Goal: Information Seeking & Learning: Learn about a topic

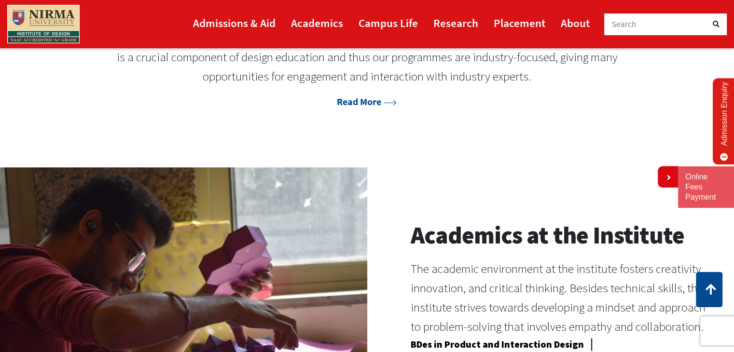
scroll to position [724, 0]
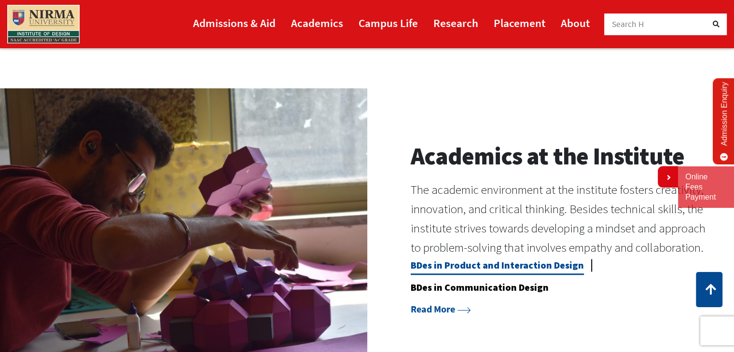
click at [484, 265] on link "BDes in Product and Interaction Design" at bounding box center [497, 267] width 173 height 16
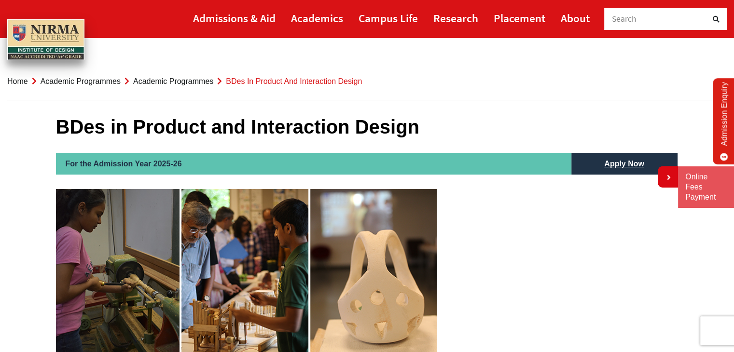
click at [521, 242] on p "The Product & Interaction Design curriculum encompasses various sub-disciplines…" at bounding box center [367, 298] width 623 height 219
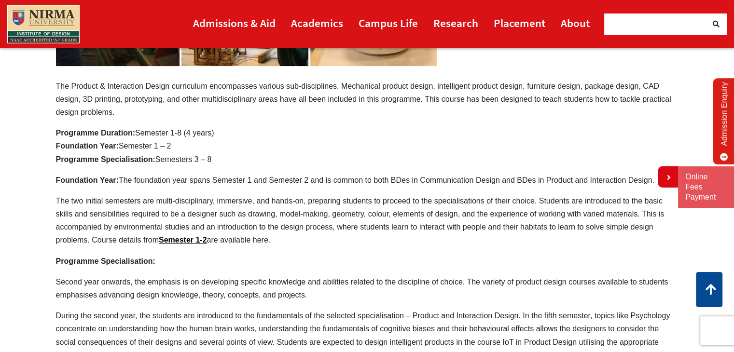
scroll to position [290, 0]
click at [184, 242] on link "Semester 1-2" at bounding box center [183, 240] width 48 height 8
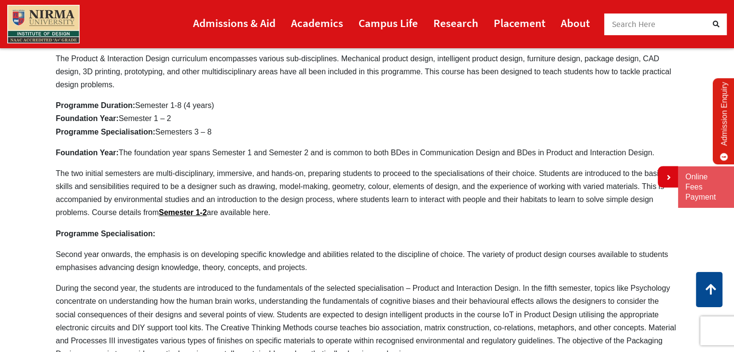
scroll to position [338, 0]
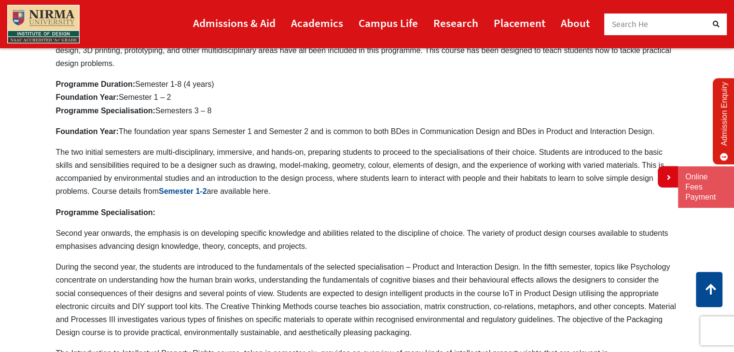
click at [200, 192] on link "Semester 1-2" at bounding box center [183, 191] width 48 height 8
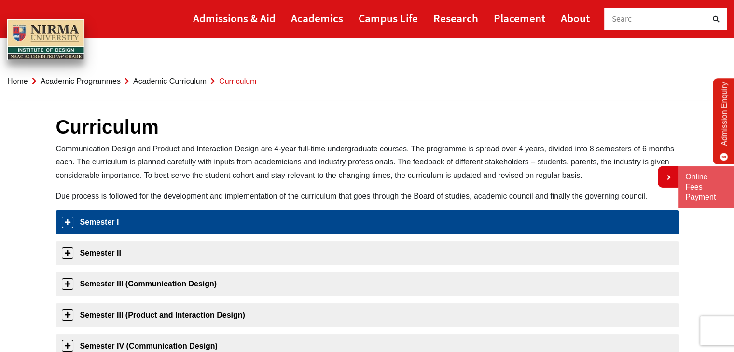
drag, startPoint x: 84, startPoint y: 226, endPoint x: 89, endPoint y: 225, distance: 4.9
click at [87, 226] on link "Semester I" at bounding box center [367, 222] width 623 height 24
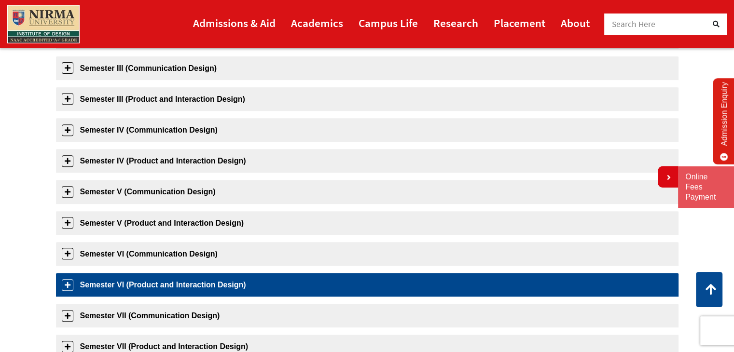
scroll to position [394, 0]
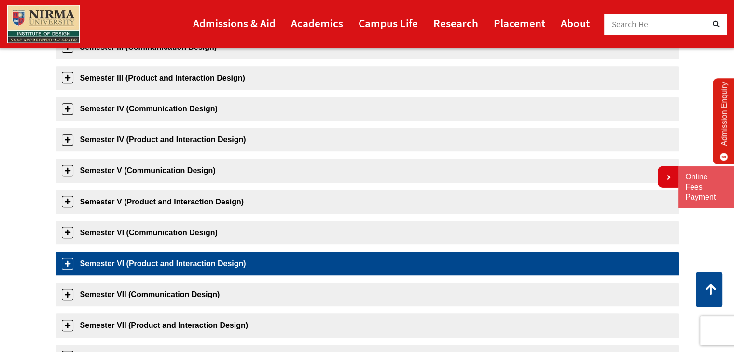
click at [134, 255] on link "Semester VI (Product and Interaction Design)" at bounding box center [367, 264] width 623 height 24
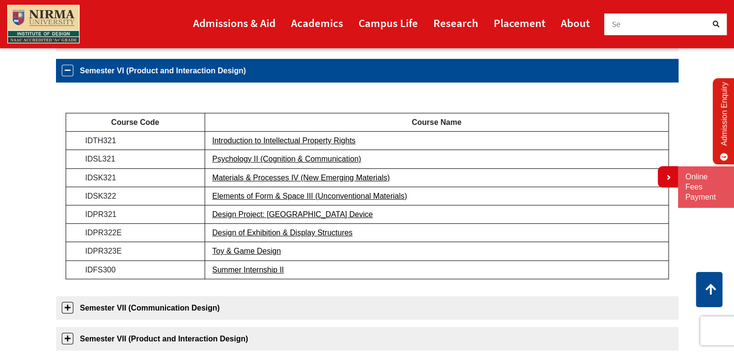
scroll to position [431, 0]
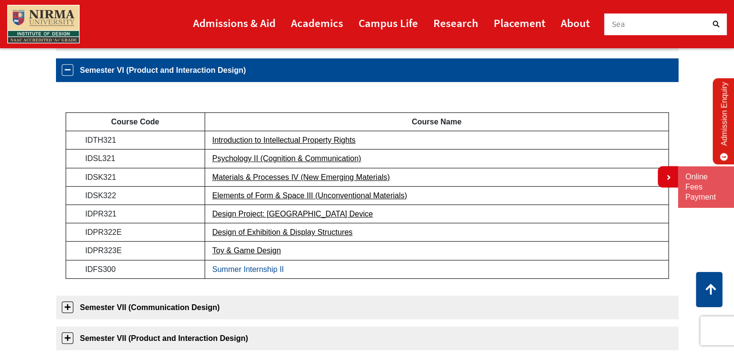
click at [259, 269] on link "Summer Internship II" at bounding box center [248, 269] width 72 height 8
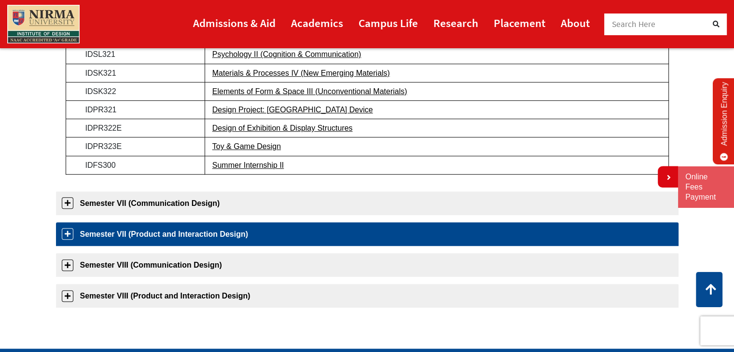
scroll to position [672, 0]
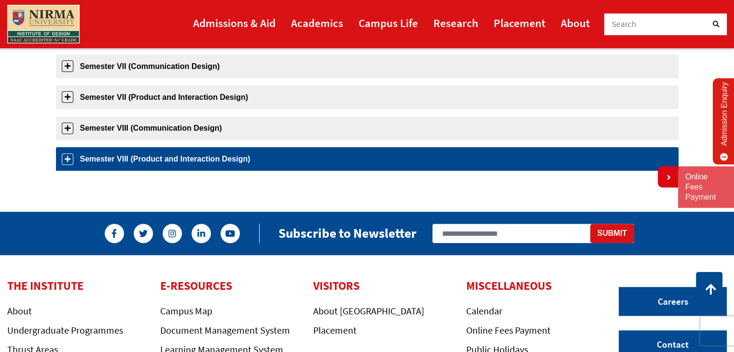
click at [161, 159] on link "Semester VIII (Product and Interaction Design)" at bounding box center [367, 159] width 623 height 24
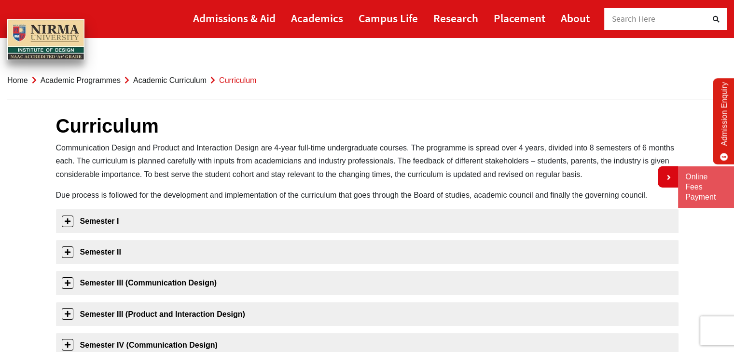
scroll to position [0, 0]
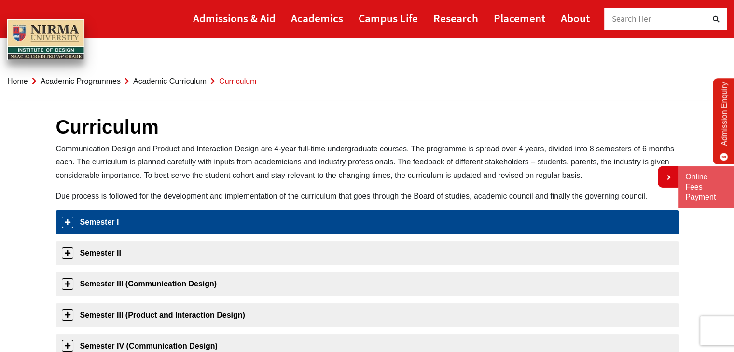
click at [106, 223] on link "Semester I" at bounding box center [367, 222] width 623 height 24
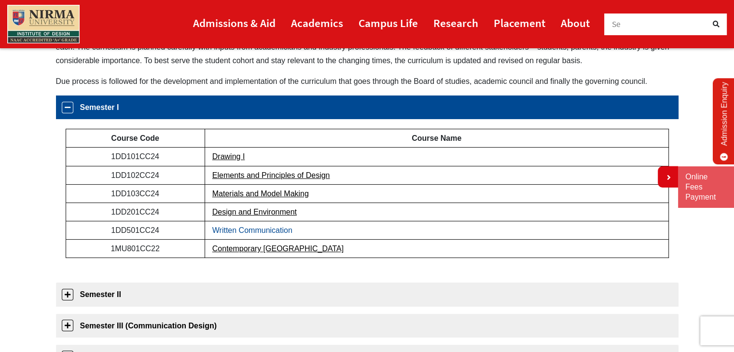
scroll to position [153, 0]
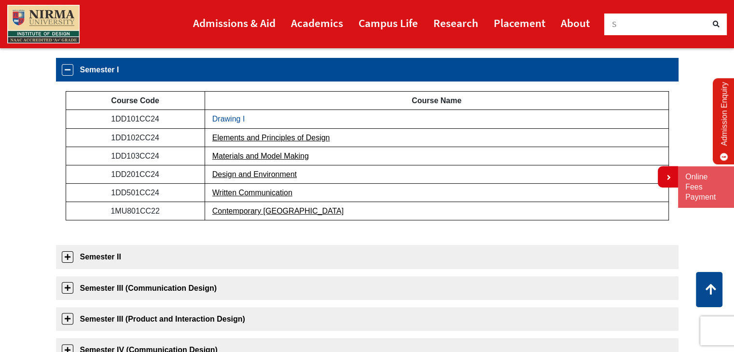
click at [236, 118] on link "Drawing I" at bounding box center [228, 119] width 33 height 8
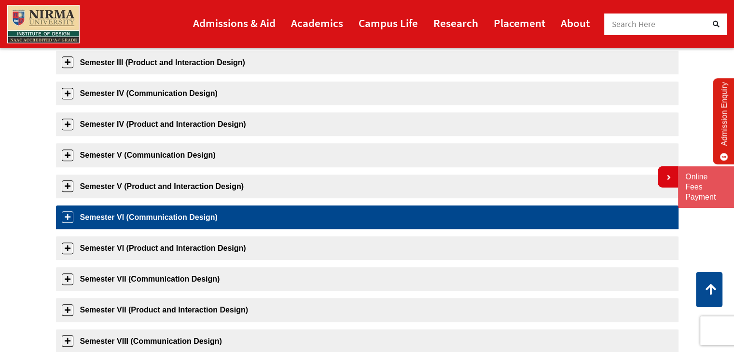
scroll to position [539, 0]
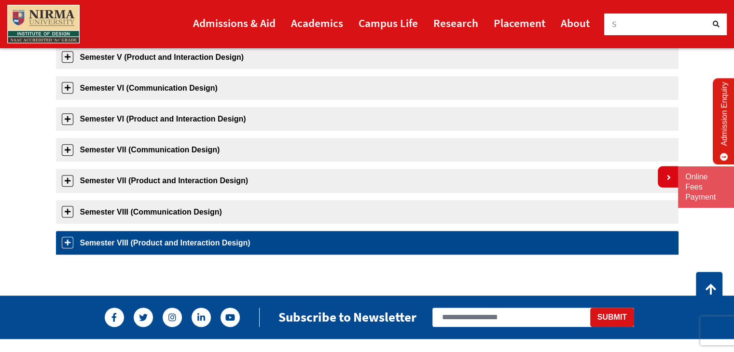
click at [166, 238] on link "Semester VIII (Product and Interaction Design)" at bounding box center [367, 243] width 623 height 24
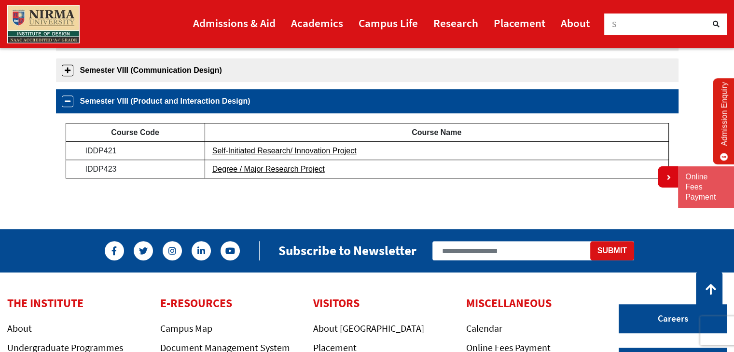
scroll to position [507, 0]
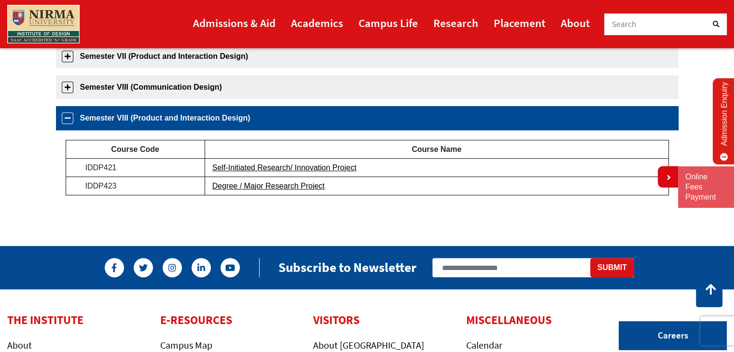
click at [247, 118] on link "Semester VIII (Product and Interaction Design)" at bounding box center [367, 118] width 623 height 24
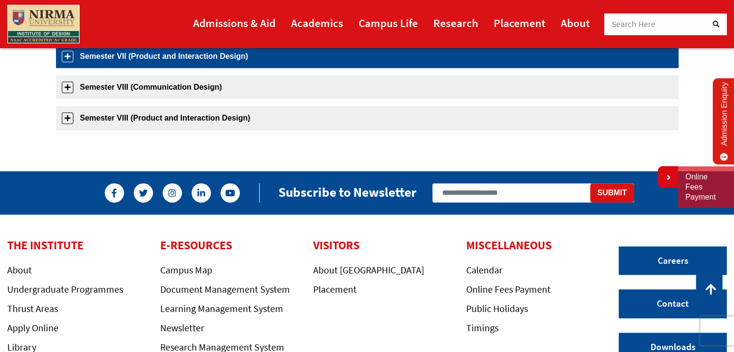
click at [205, 56] on link "Semester VII (Product and Interaction Design)" at bounding box center [367, 56] width 623 height 24
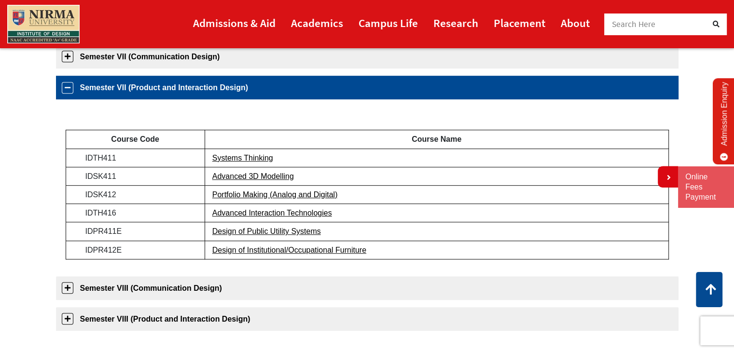
scroll to position [397, 0]
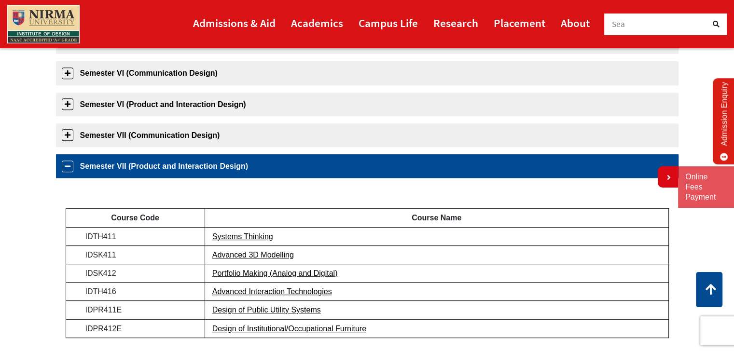
click at [273, 159] on link "Semester VII (Product and Interaction Design)" at bounding box center [367, 166] width 623 height 24
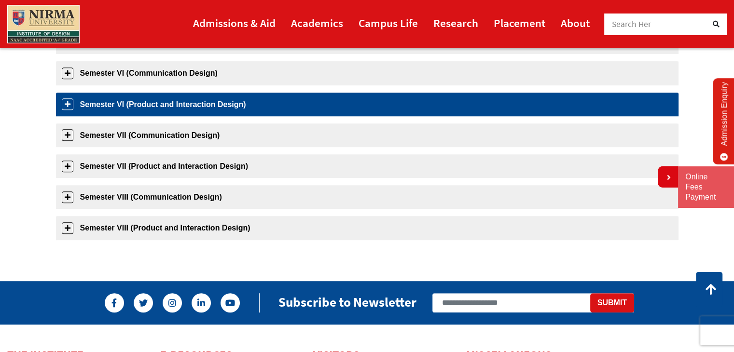
click at [179, 106] on link "Semester VI (Product and Interaction Design)" at bounding box center [367, 105] width 623 height 24
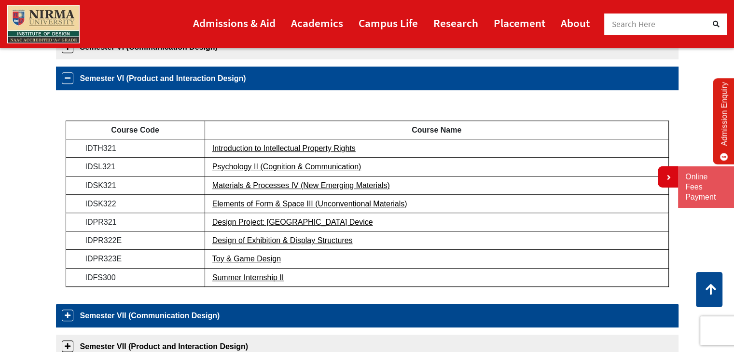
scroll to position [431, 0]
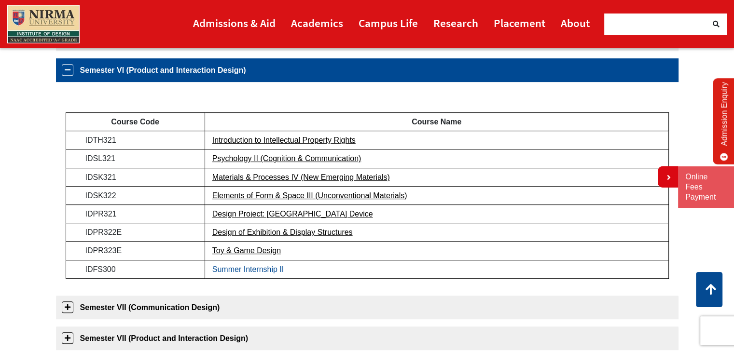
click at [252, 269] on link "Summer Internship II" at bounding box center [248, 269] width 72 height 8
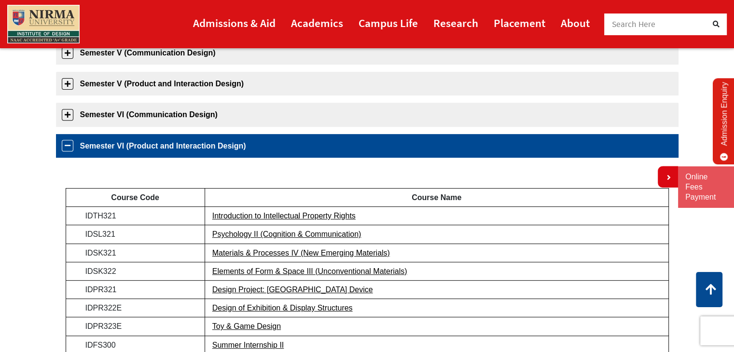
scroll to position [334, 0]
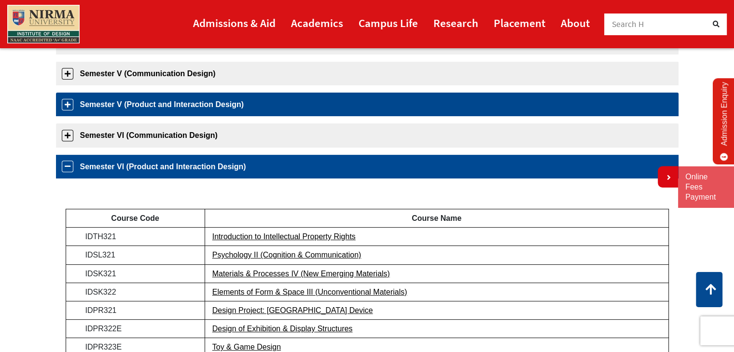
click at [153, 111] on link "Semester V (Product and Interaction Design)" at bounding box center [367, 105] width 623 height 24
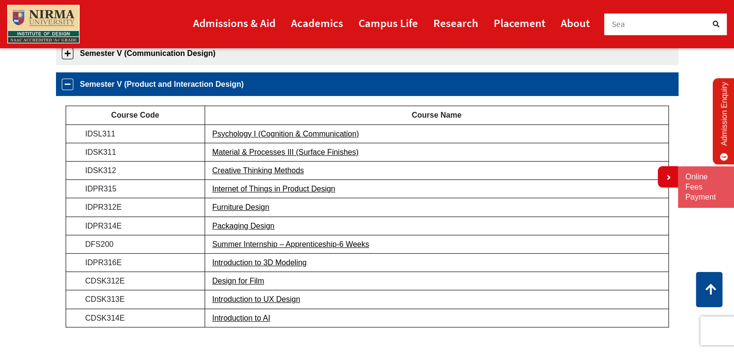
scroll to position [369, 0]
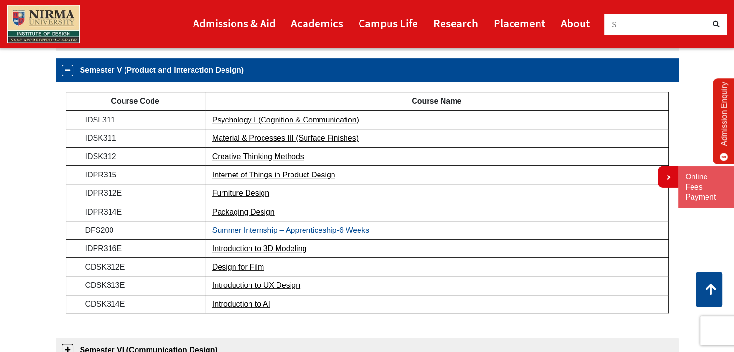
click at [282, 231] on link "Summer Internship – Apprenticeship-6 Weeks" at bounding box center [290, 230] width 157 height 8
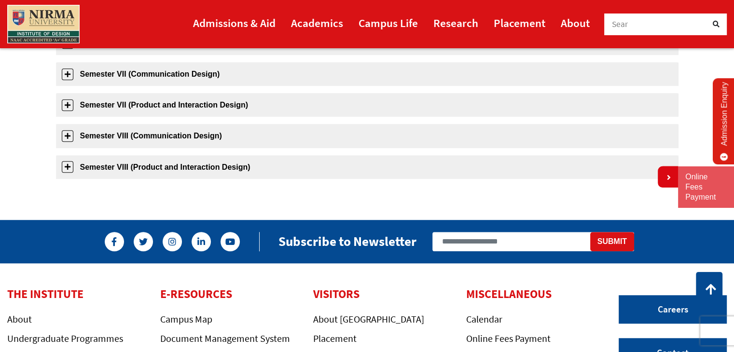
scroll to position [610, 0]
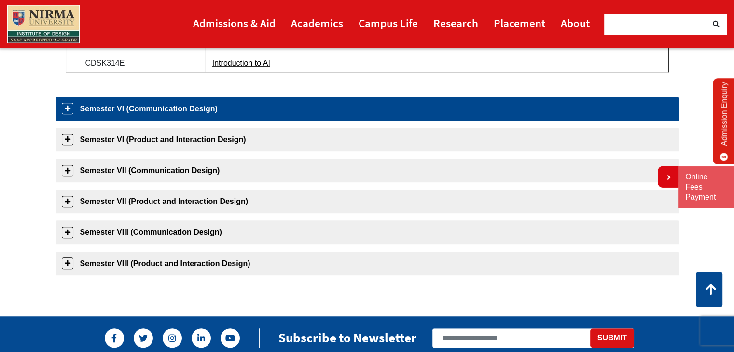
click at [153, 107] on link "Semester VI (Communication Design)" at bounding box center [367, 109] width 623 height 24
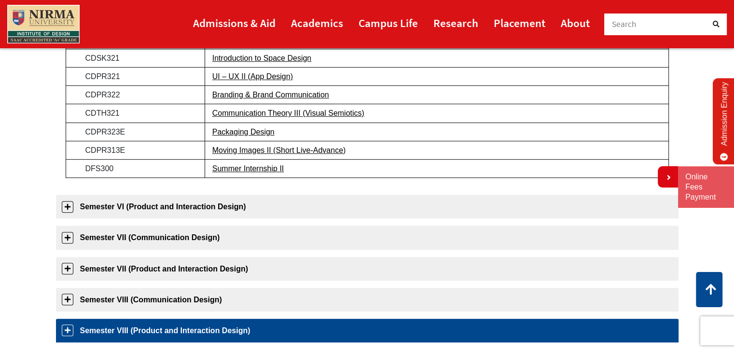
scroll to position [400, 0]
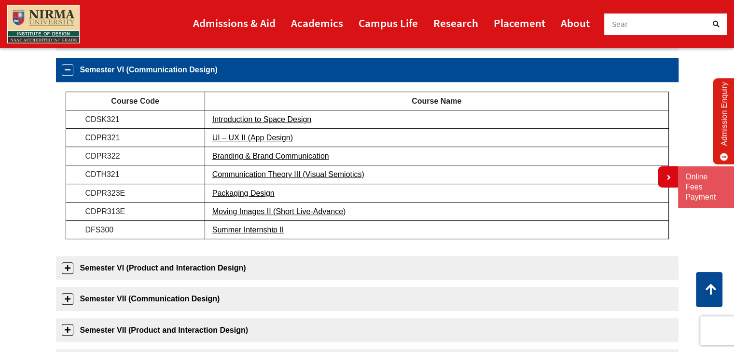
drag, startPoint x: 229, startPoint y: 75, endPoint x: 236, endPoint y: 72, distance: 6.9
click at [232, 74] on link "Semester VI (Communication Design)" at bounding box center [367, 70] width 623 height 24
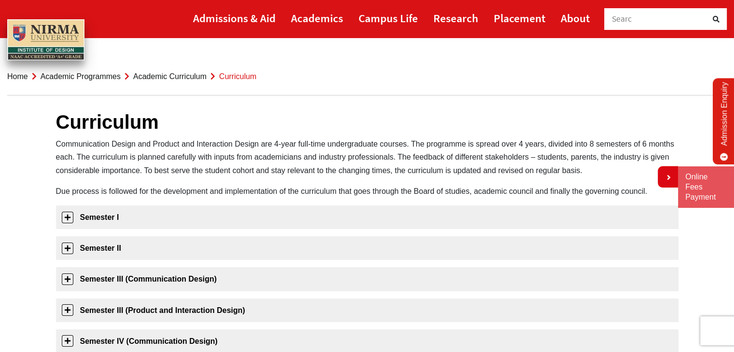
scroll to position [0, 0]
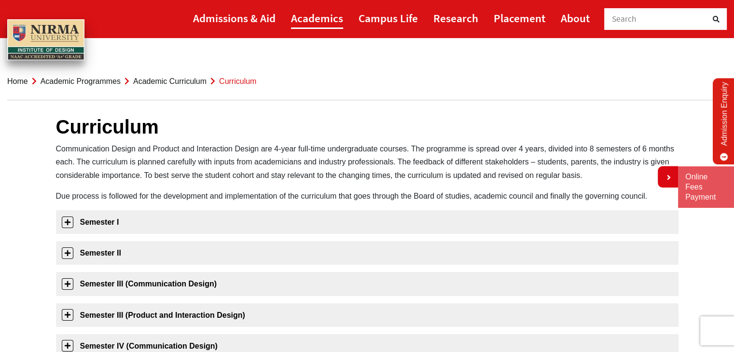
click at [316, 19] on link "Academics" at bounding box center [317, 18] width 52 height 22
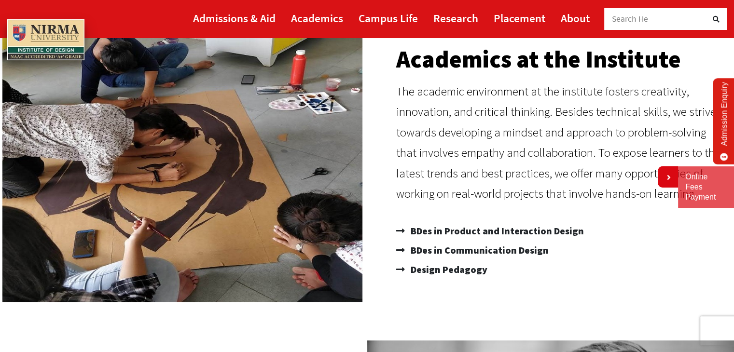
scroll to position [97, 0]
